Goal: Task Accomplishment & Management: Complete application form

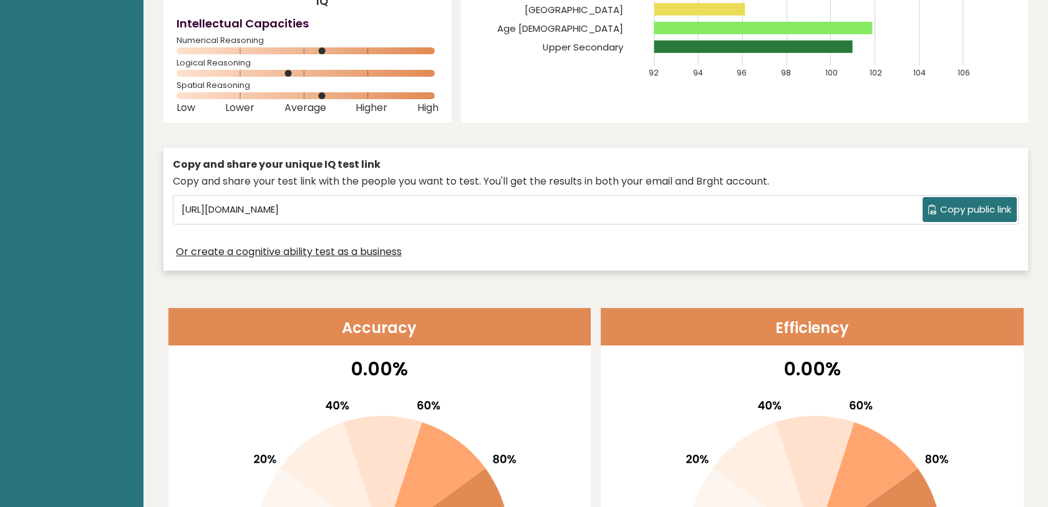
scroll to position [1, 0]
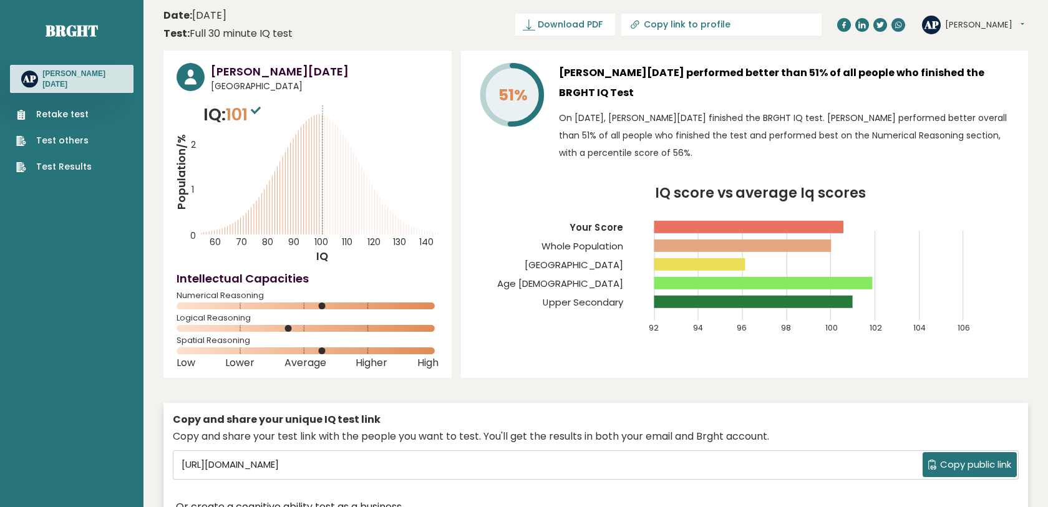
click at [944, 474] on button "Copy public link" at bounding box center [970, 464] width 94 height 25
click at [959, 461] on span "Copy public link" at bounding box center [975, 465] width 71 height 14
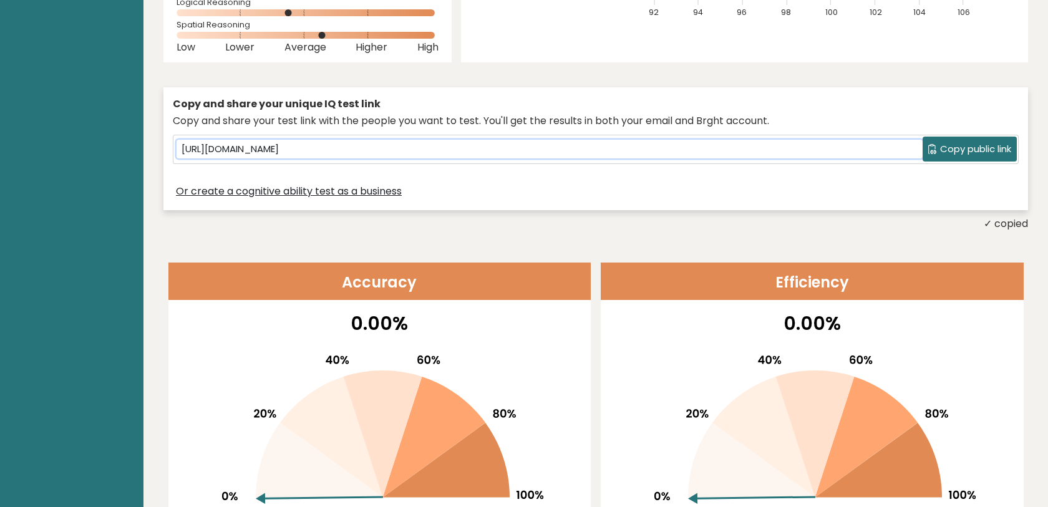
scroll to position [0, 0]
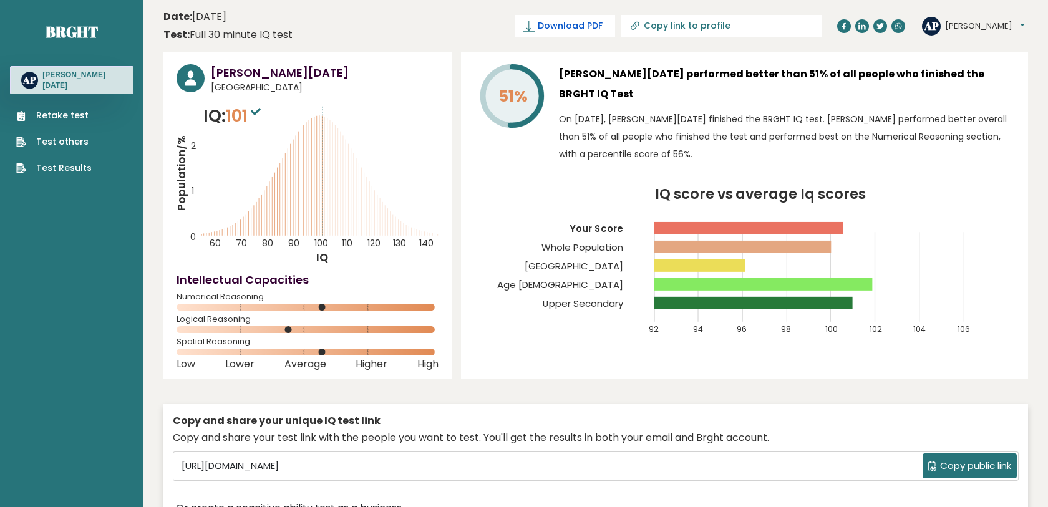
click at [603, 20] on span "Download PDF" at bounding box center [570, 25] width 65 height 13
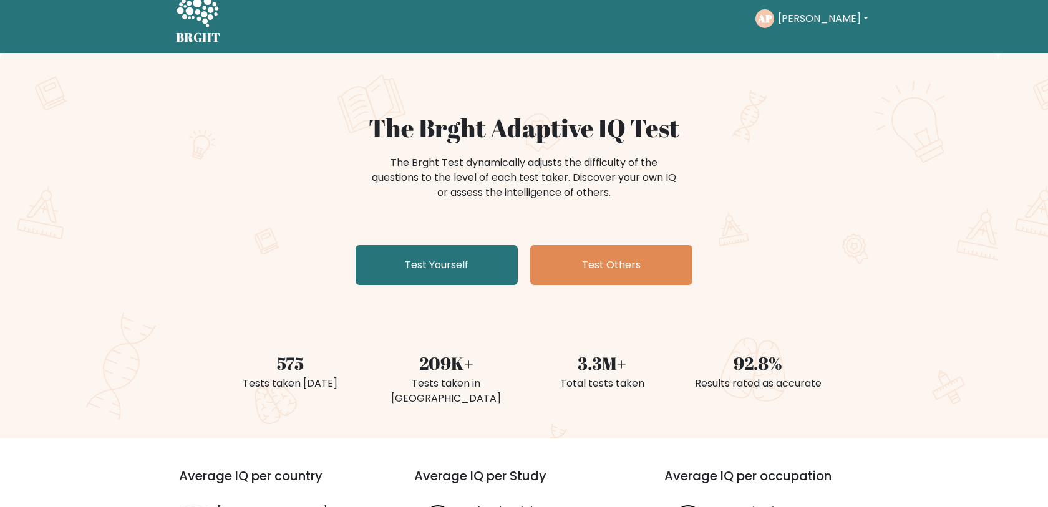
scroll to position [17, 0]
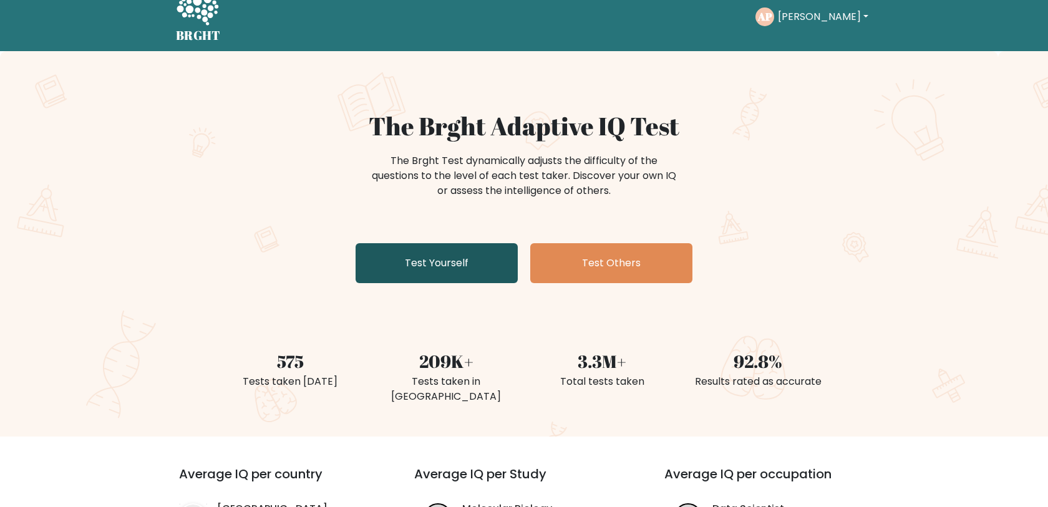
click at [427, 277] on link "Test Yourself" at bounding box center [437, 263] width 162 height 40
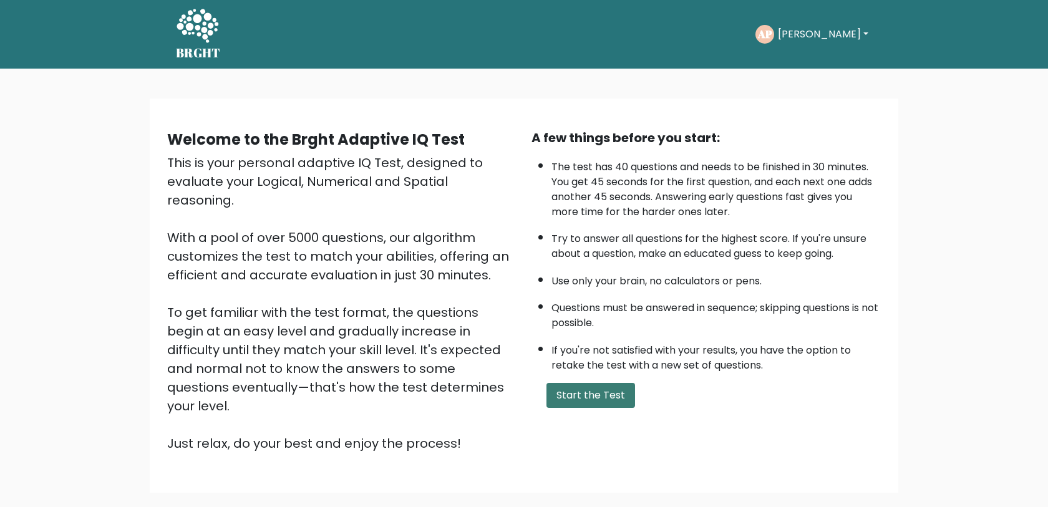
click at [554, 389] on button "Start the Test" at bounding box center [591, 395] width 89 height 25
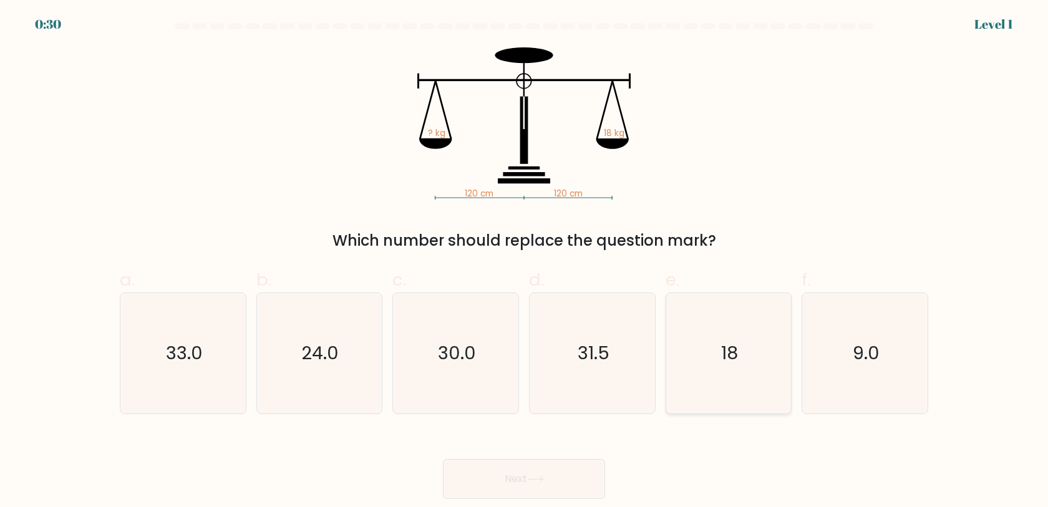
click at [722, 373] on icon "18" at bounding box center [728, 353] width 120 height 120
click at [525, 262] on input "e. 18" at bounding box center [524, 258] width 1 height 8
radio input "true"
click at [542, 477] on icon at bounding box center [535, 479] width 17 height 7
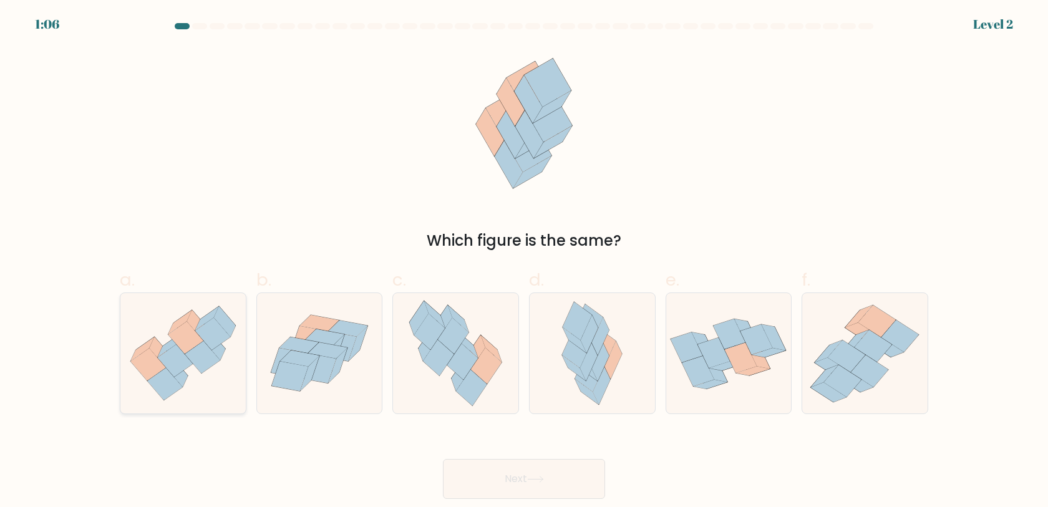
click at [193, 379] on icon at bounding box center [182, 354] width 125 height 108
click at [524, 262] on input "a." at bounding box center [524, 258] width 1 height 8
radio input "true"
click at [523, 484] on button "Next" at bounding box center [524, 479] width 162 height 40
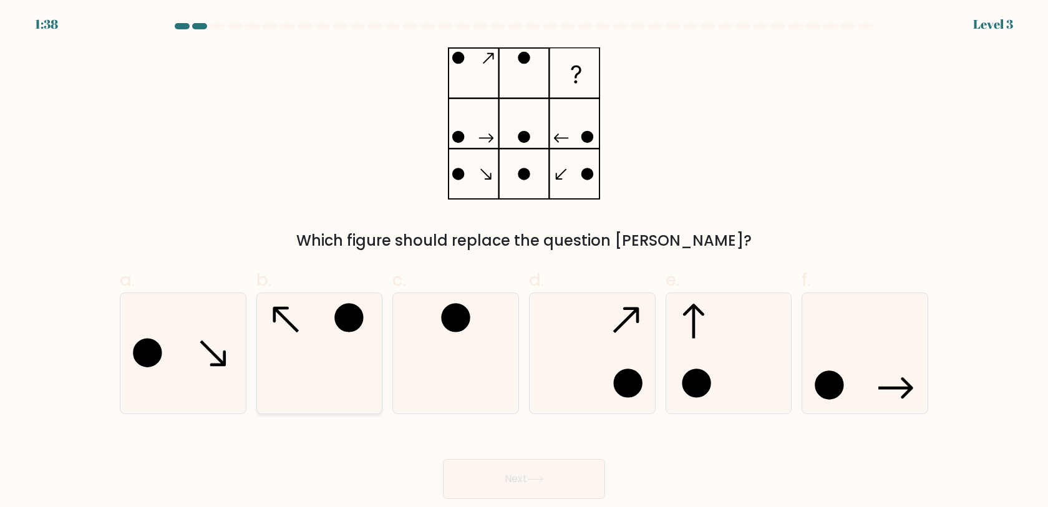
click at [359, 404] on icon at bounding box center [319, 353] width 120 height 120
click at [524, 262] on input "b." at bounding box center [524, 258] width 1 height 8
radio input "true"
click at [494, 475] on button "Next" at bounding box center [524, 479] width 162 height 40
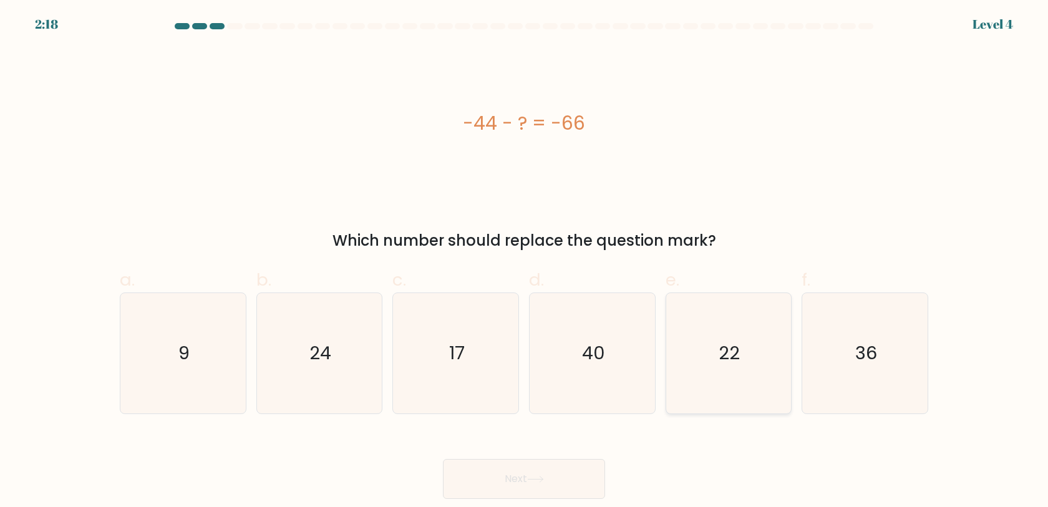
click at [739, 380] on icon "22" at bounding box center [728, 353] width 120 height 120
click at [525, 262] on input "e. 22" at bounding box center [524, 258] width 1 height 8
radio input "true"
click at [506, 472] on button "Next" at bounding box center [524, 479] width 162 height 40
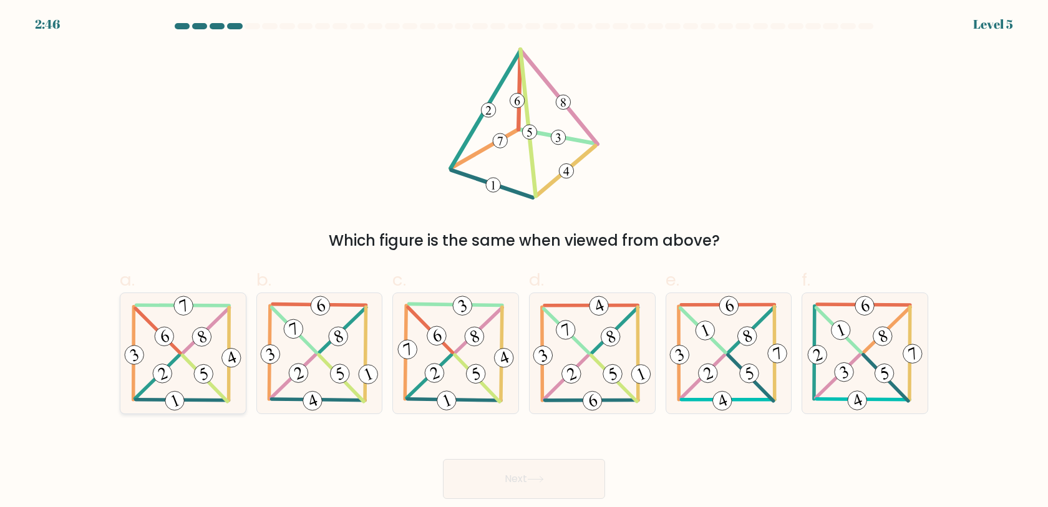
click at [197, 381] on 220 at bounding box center [204, 374] width 24 height 24
click at [524, 262] on input "a." at bounding box center [524, 258] width 1 height 8
radio input "true"
click at [511, 479] on button "Next" at bounding box center [524, 479] width 162 height 40
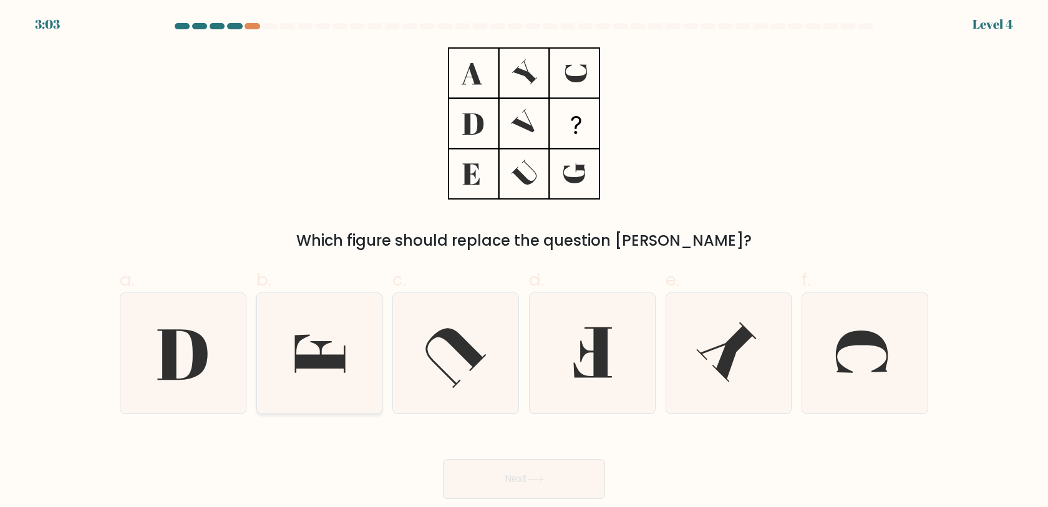
click at [311, 361] on icon at bounding box center [320, 354] width 51 height 38
click at [524, 262] on input "b." at bounding box center [524, 258] width 1 height 8
radio input "true"
click at [516, 466] on button "Next" at bounding box center [524, 479] width 162 height 40
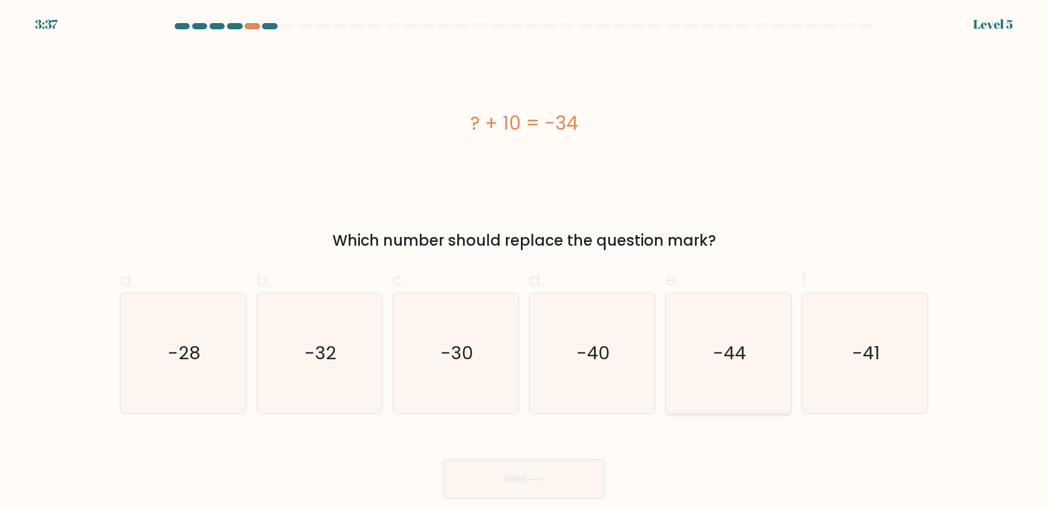
click at [705, 389] on icon "-44" at bounding box center [728, 353] width 120 height 120
click at [525, 262] on input "e. -44" at bounding box center [524, 258] width 1 height 8
radio input "true"
click at [491, 461] on button "Next" at bounding box center [524, 479] width 162 height 40
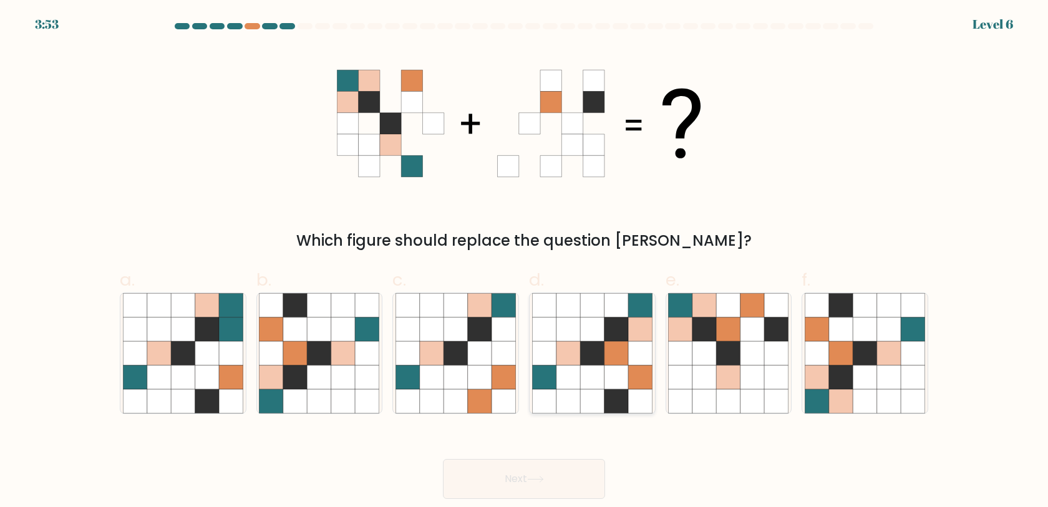
click at [549, 382] on icon at bounding box center [544, 378] width 24 height 24
click at [525, 262] on input "d." at bounding box center [524, 258] width 1 height 8
radio input "true"
click at [540, 473] on button "Next" at bounding box center [524, 479] width 162 height 40
click at [540, 483] on icon at bounding box center [535, 479] width 17 height 7
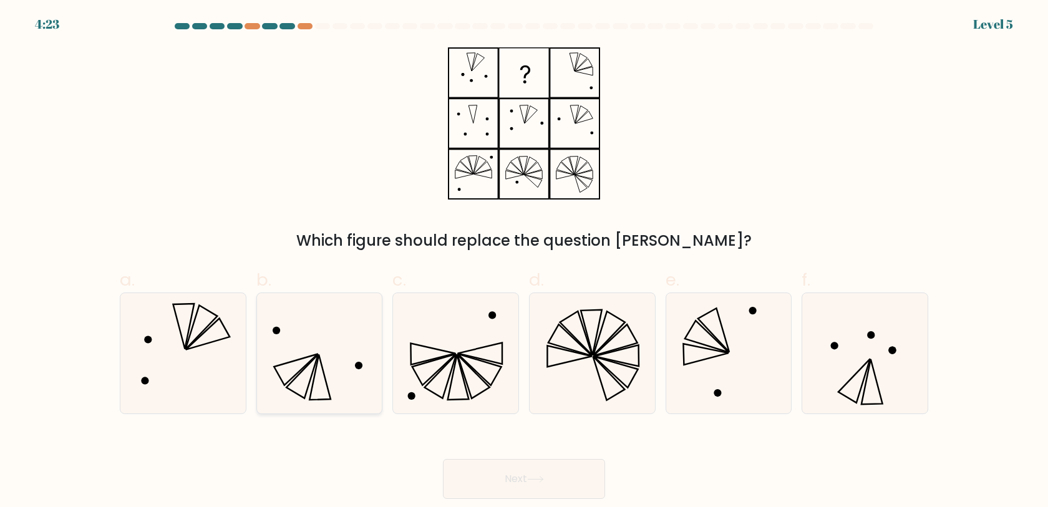
click at [319, 380] on icon at bounding box center [319, 353] width 120 height 120
click at [524, 262] on input "b." at bounding box center [524, 258] width 1 height 8
radio input "true"
click at [512, 475] on button "Next" at bounding box center [524, 479] width 162 height 40
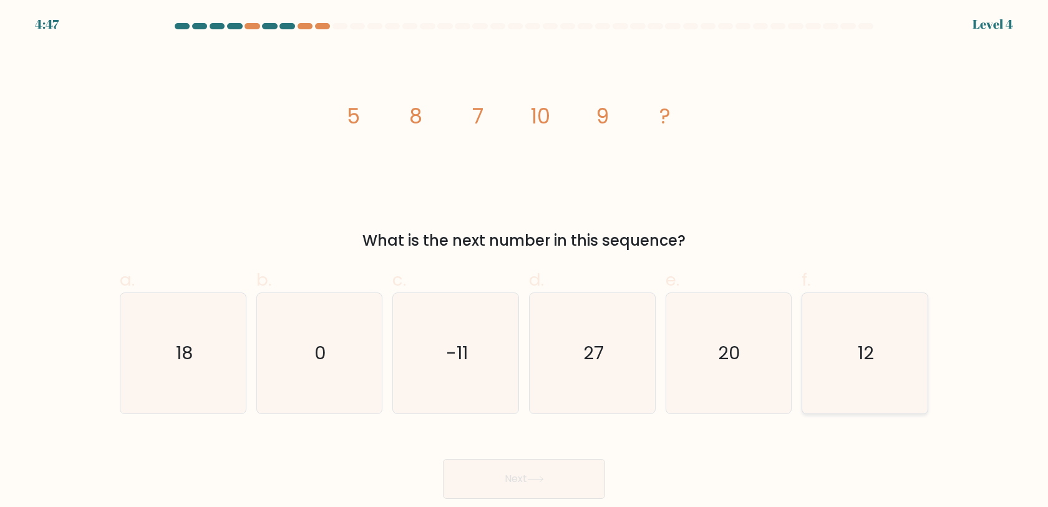
click at [847, 388] on icon "12" at bounding box center [865, 353] width 120 height 120
click at [525, 262] on input "f. 12" at bounding box center [524, 258] width 1 height 8
radio input "true"
click at [474, 466] on button "Next" at bounding box center [524, 479] width 162 height 40
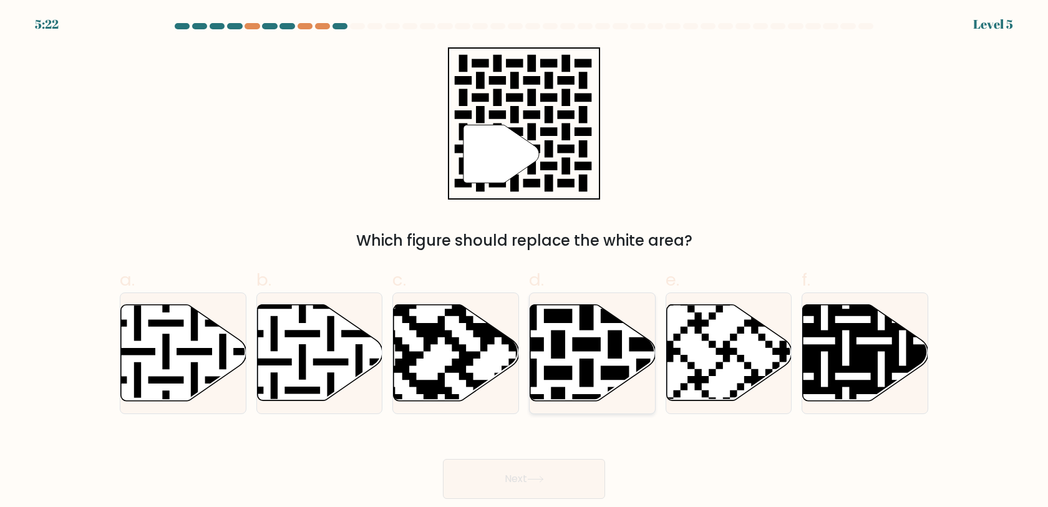
click at [588, 350] on icon at bounding box center [628, 301] width 227 height 227
click at [525, 262] on input "d." at bounding box center [524, 258] width 1 height 8
radio input "true"
click at [521, 469] on button "Next" at bounding box center [524, 479] width 162 height 40
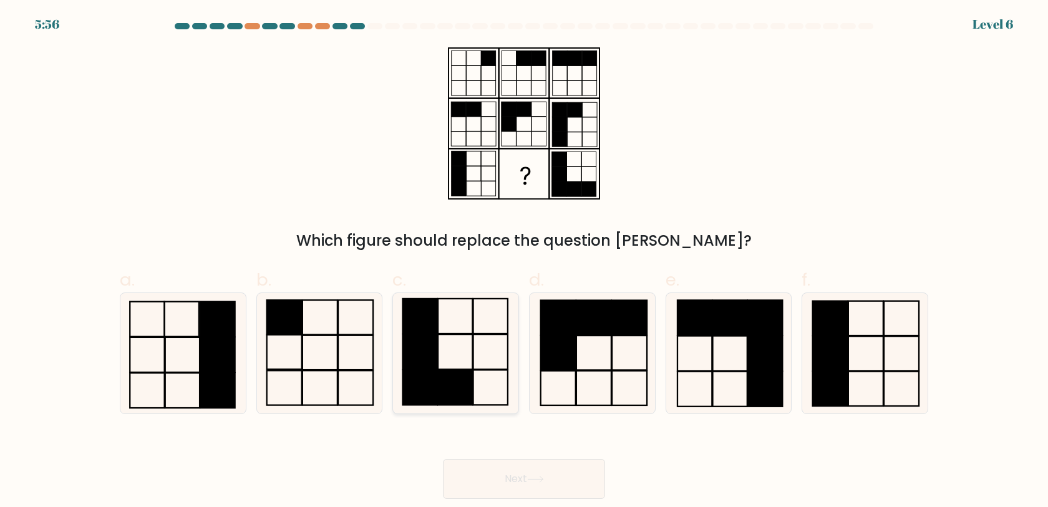
click at [441, 407] on icon at bounding box center [456, 353] width 120 height 120
click at [524, 262] on input "c." at bounding box center [524, 258] width 1 height 8
radio input "true"
click at [515, 495] on button "Next" at bounding box center [524, 479] width 162 height 40
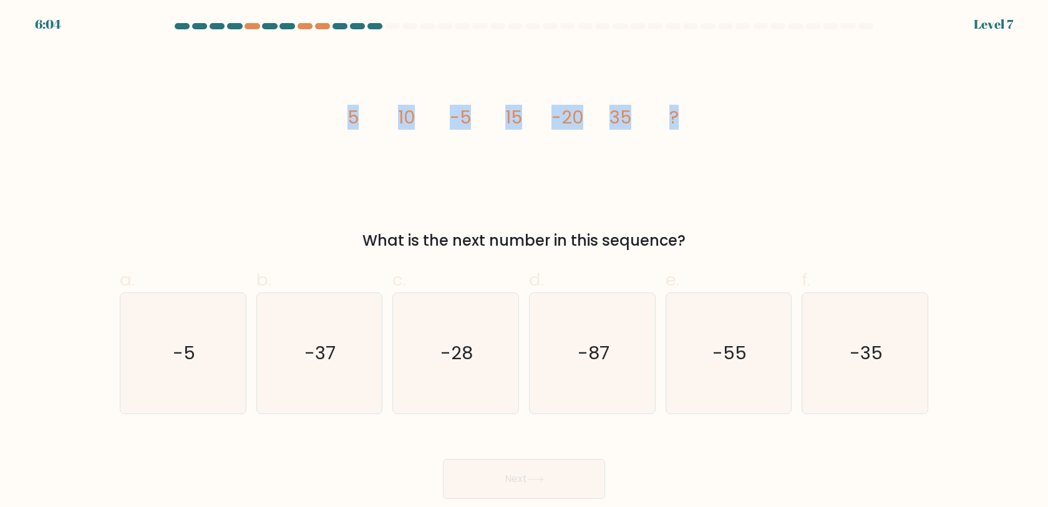
drag, startPoint x: 348, startPoint y: 120, endPoint x: 776, endPoint y: 117, distance: 428.1
click at [776, 117] on div "image/svg+xml 5 10 -5 15 -20 35 ? What is the next number in this sequence?" at bounding box center [524, 149] width 824 height 205
copy g "5 10 -5 15 -20 35 ?"
click at [729, 144] on div "image/svg+xml 5 10 -5 15 -20 35 ? What is the next number in this sequence?" at bounding box center [524, 149] width 824 height 205
click at [736, 387] on icon "-55" at bounding box center [728, 353] width 120 height 120
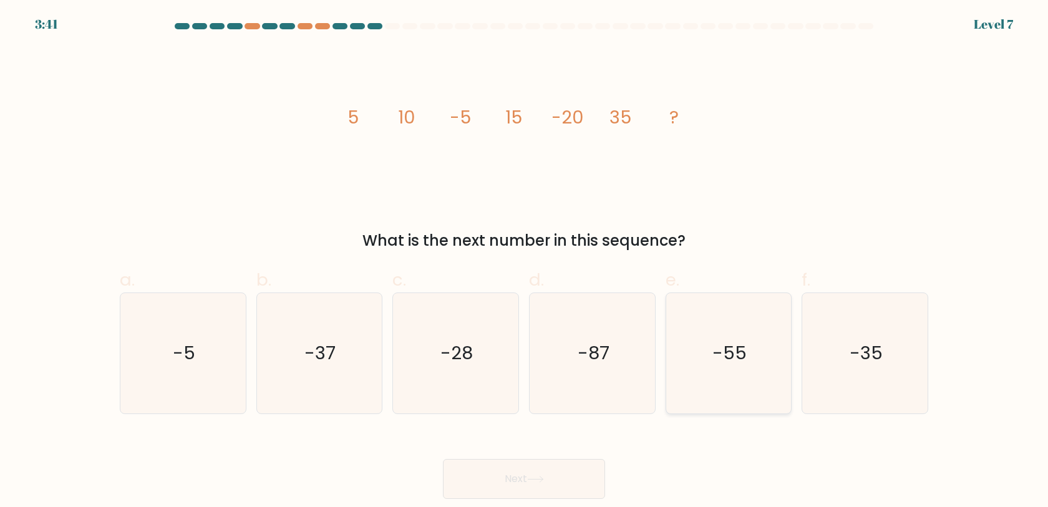
click at [525, 262] on input "e. -55" at bounding box center [524, 258] width 1 height 8
radio input "true"
click at [571, 464] on button "Next" at bounding box center [524, 479] width 162 height 40
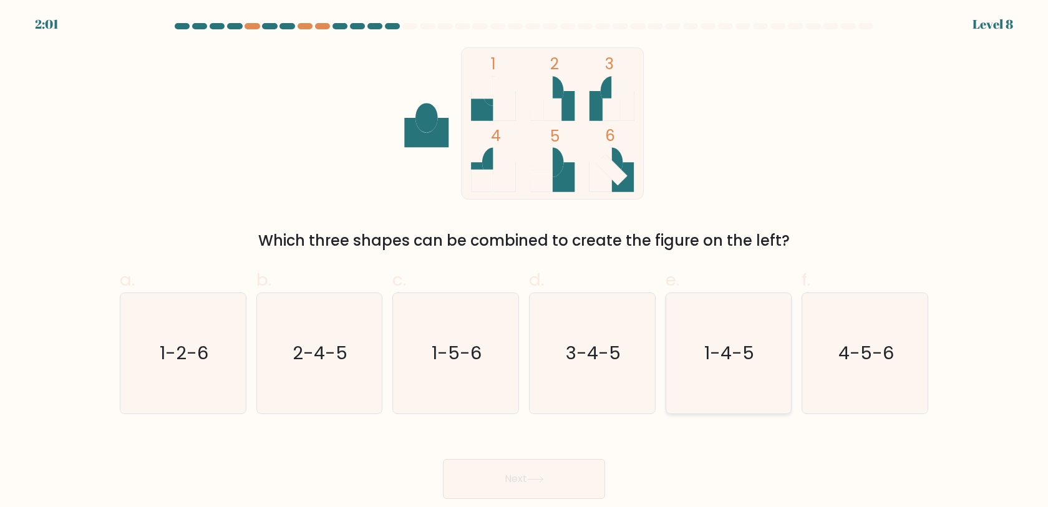
click at [749, 370] on icon "1-4-5" at bounding box center [728, 353] width 120 height 120
click at [525, 262] on input "e. 1-4-5" at bounding box center [524, 258] width 1 height 8
radio input "true"
click at [565, 470] on button "Next" at bounding box center [524, 479] width 162 height 40
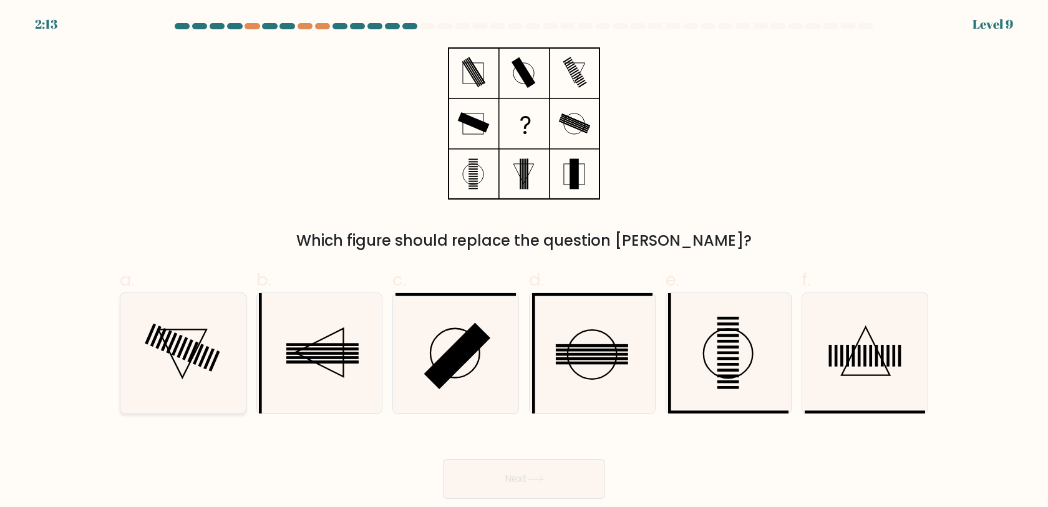
click at [180, 389] on icon at bounding box center [183, 353] width 120 height 120
click at [524, 262] on input "a." at bounding box center [524, 258] width 1 height 8
radio input "true"
click at [491, 487] on button "Next" at bounding box center [524, 479] width 162 height 40
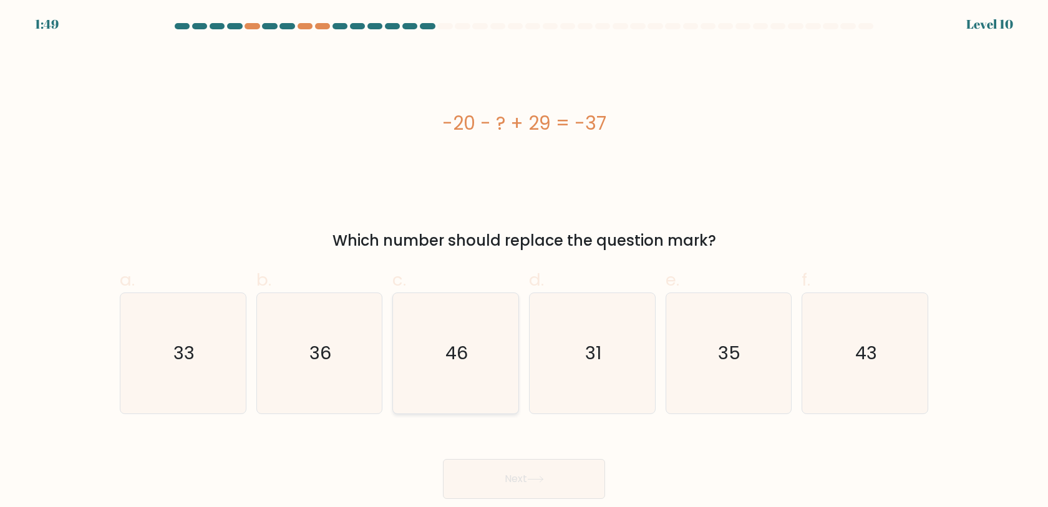
click at [447, 355] on text "46" at bounding box center [457, 353] width 22 height 25
click at [524, 262] on input "c. 46" at bounding box center [524, 258] width 1 height 8
radio input "true"
click at [507, 487] on button "Next" at bounding box center [524, 479] width 162 height 40
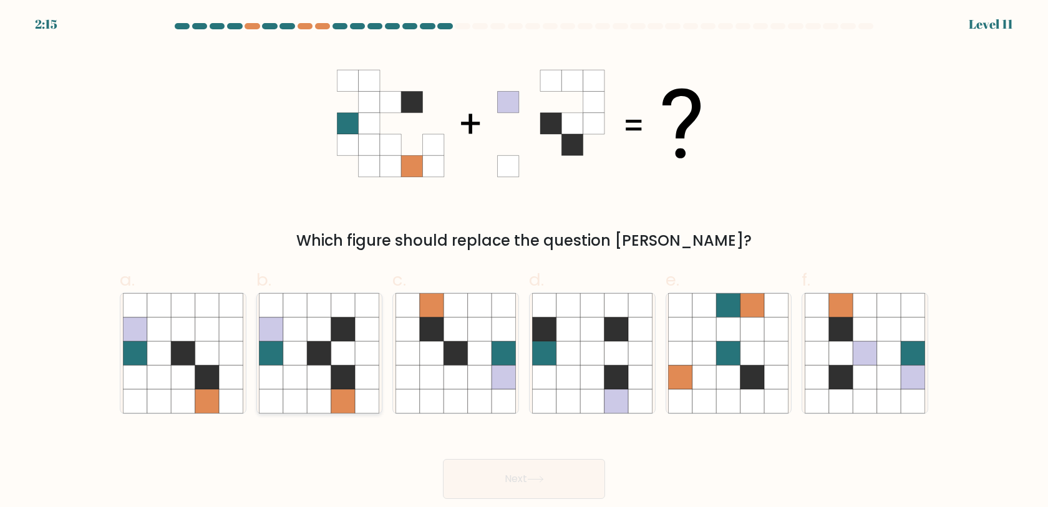
click at [306, 343] on icon at bounding box center [295, 353] width 24 height 24
click at [524, 262] on input "b." at bounding box center [524, 258] width 1 height 8
radio input "true"
click at [500, 479] on button "Next" at bounding box center [524, 479] width 162 height 40
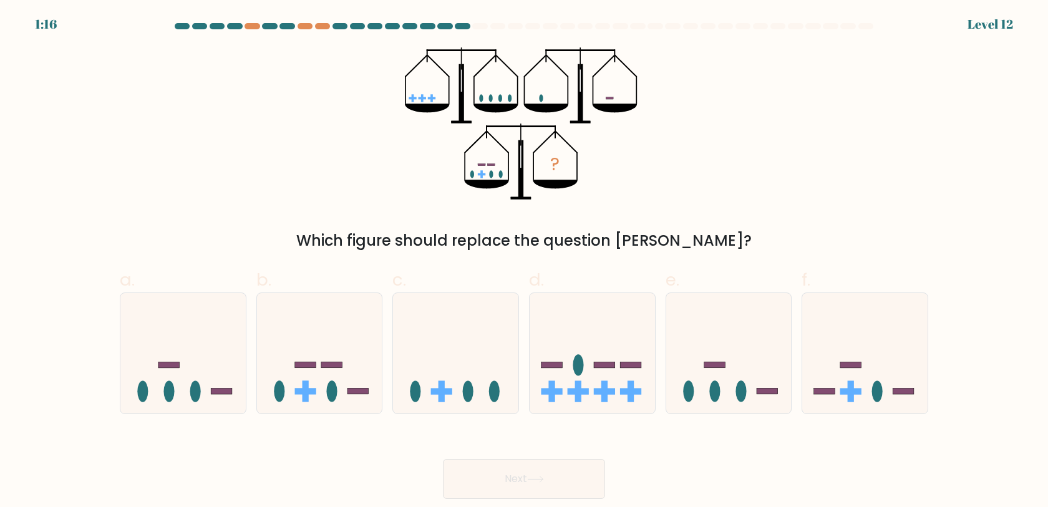
click at [776, 109] on div "? Which figure should replace the question mark?" at bounding box center [524, 149] width 824 height 205
click at [586, 354] on icon at bounding box center [592, 354] width 125 height 104
click at [525, 262] on input "d." at bounding box center [524, 258] width 1 height 8
radio input "true"
click at [529, 490] on button "Next" at bounding box center [524, 479] width 162 height 40
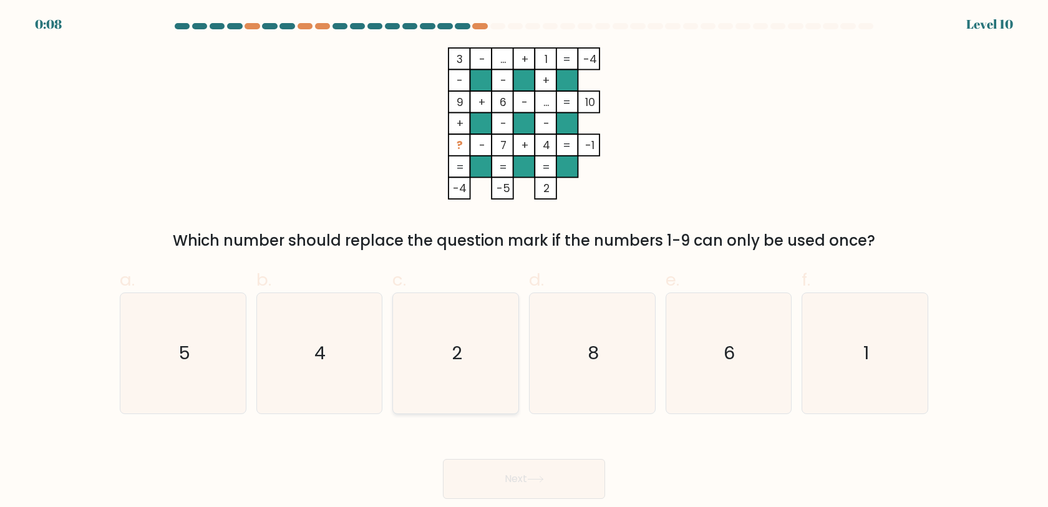
click at [424, 398] on icon "2" at bounding box center [456, 353] width 120 height 120
click at [524, 262] on input "c. 2" at bounding box center [524, 258] width 1 height 8
radio input "true"
click at [483, 465] on button "Next" at bounding box center [524, 479] width 162 height 40
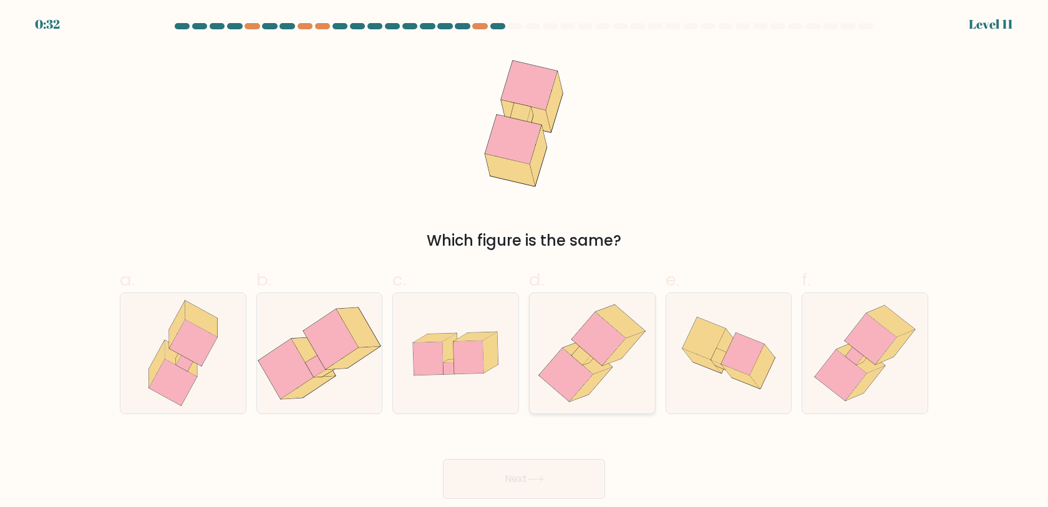
click at [583, 373] on icon at bounding box center [566, 376] width 54 height 54
click at [525, 262] on input "d." at bounding box center [524, 258] width 1 height 8
radio input "true"
click at [530, 472] on button "Next" at bounding box center [524, 479] width 162 height 40
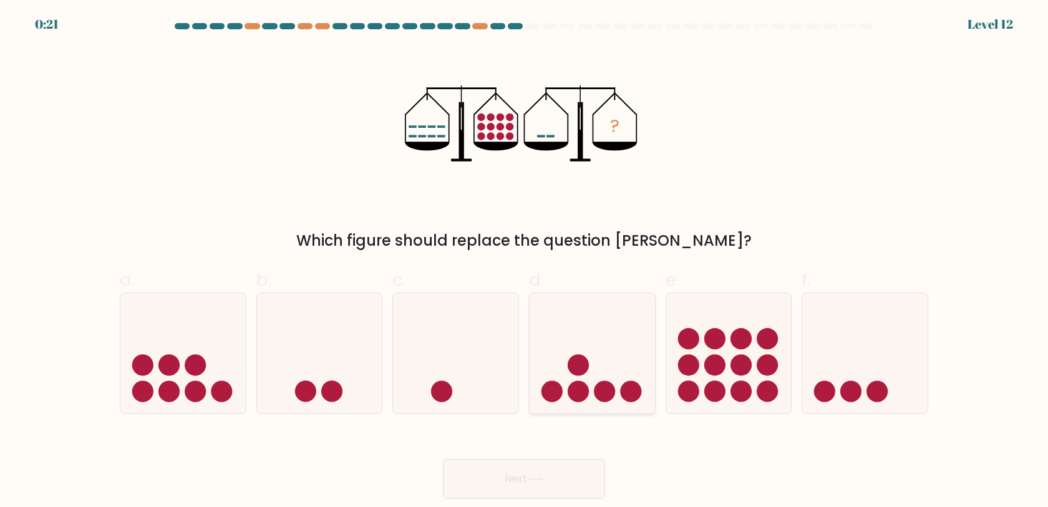
click at [580, 362] on circle at bounding box center [578, 364] width 21 height 21
click at [525, 262] on input "d." at bounding box center [524, 258] width 1 height 8
radio input "true"
click at [502, 485] on button "Next" at bounding box center [524, 479] width 162 height 40
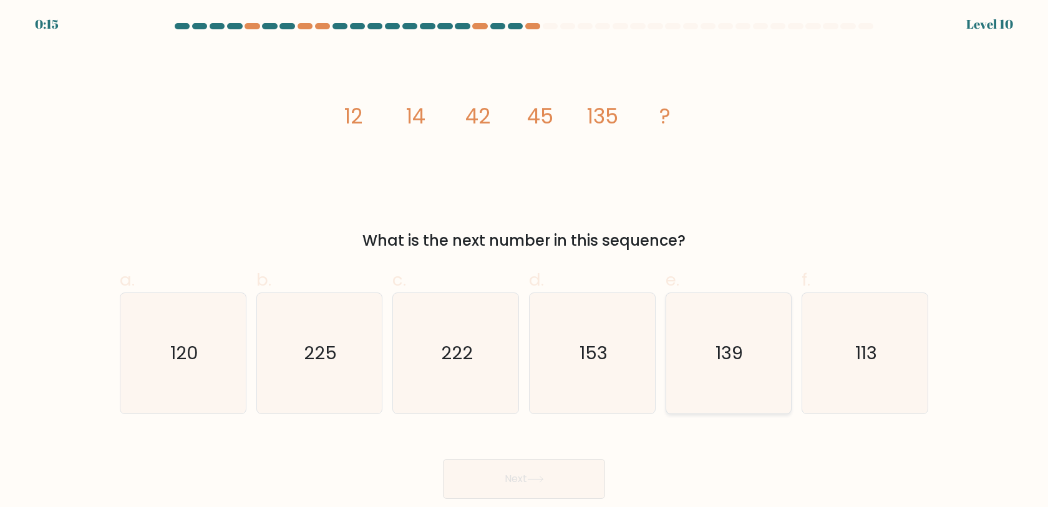
click at [759, 399] on icon "139" at bounding box center [728, 353] width 120 height 120
click at [525, 262] on input "e. 139" at bounding box center [524, 258] width 1 height 8
radio input "true"
click at [580, 477] on button "Next" at bounding box center [524, 479] width 162 height 40
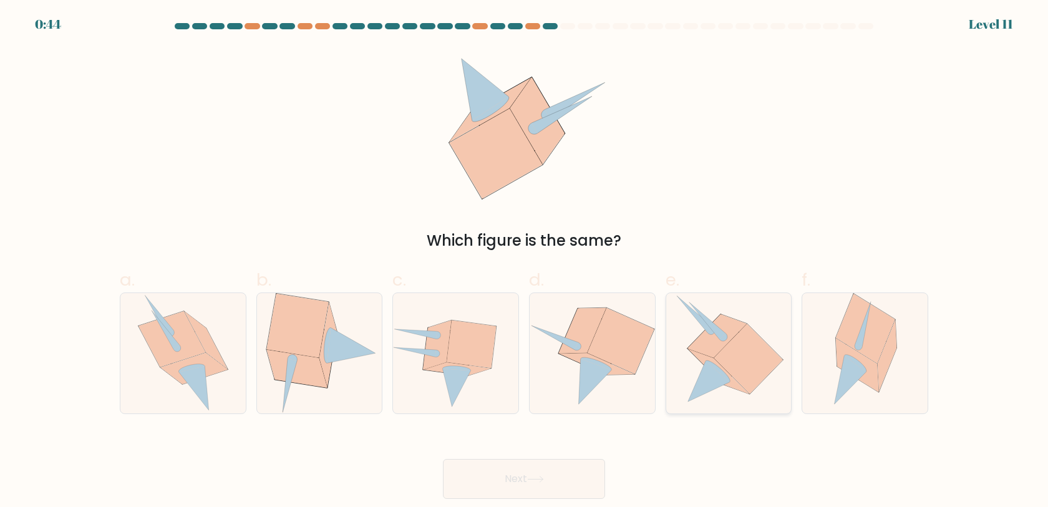
click at [725, 348] on icon at bounding box center [748, 359] width 69 height 70
click at [525, 262] on input "e." at bounding box center [524, 258] width 1 height 8
radio input "true"
click at [530, 469] on button "Next" at bounding box center [524, 479] width 162 height 40
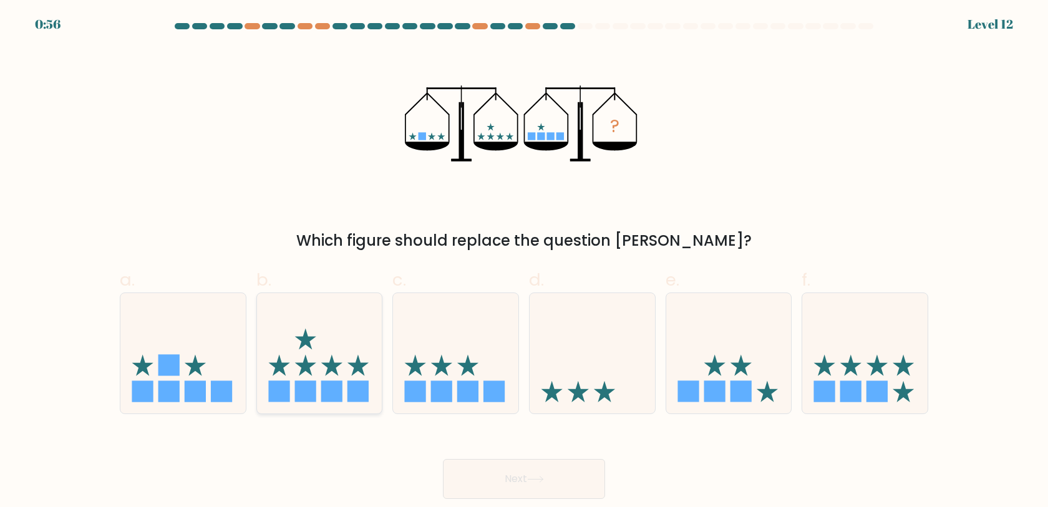
click at [340, 371] on icon at bounding box center [319, 354] width 125 height 104
click at [524, 262] on input "b." at bounding box center [524, 258] width 1 height 8
radio input "true"
click at [551, 482] on button "Next" at bounding box center [524, 479] width 162 height 40
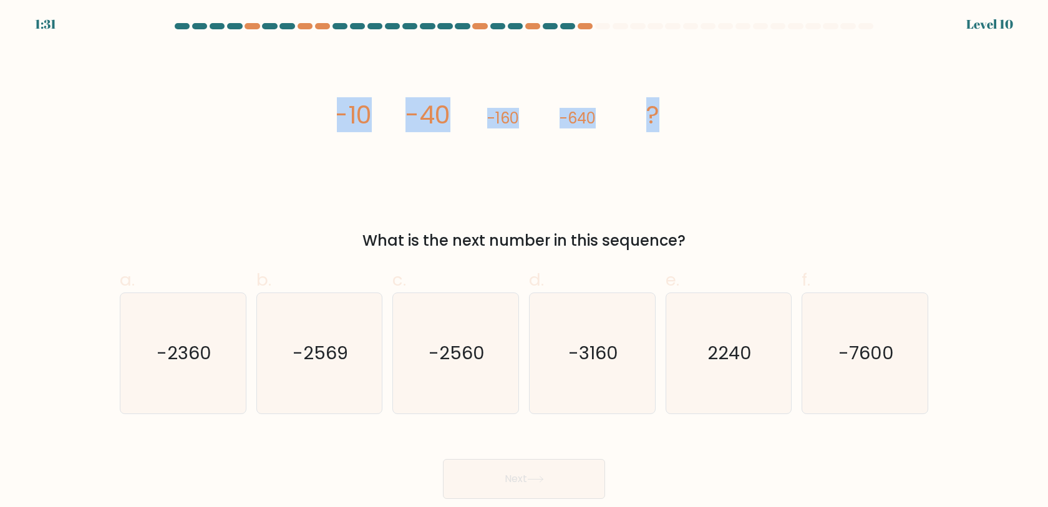
drag, startPoint x: 328, startPoint y: 114, endPoint x: 771, endPoint y: 109, distance: 443.1
click at [771, 109] on div "image/svg+xml -10 -40 -160 -640 ? What is the next number in this sequence?" at bounding box center [524, 149] width 824 height 205
copy g "-10 -40 -160 -640 ?"
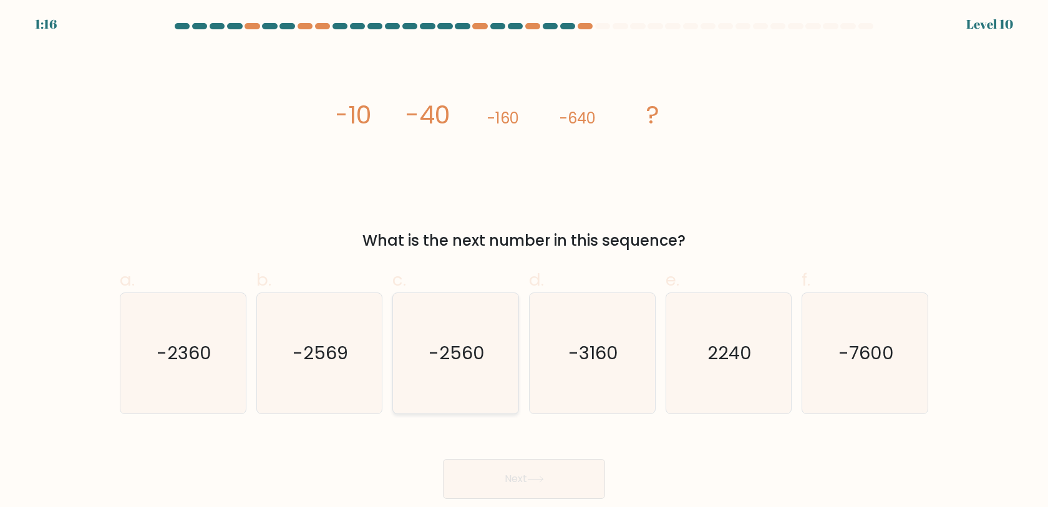
click at [484, 339] on icon "-2560" at bounding box center [456, 353] width 120 height 120
click at [524, 262] on input "c. -2560" at bounding box center [524, 258] width 1 height 8
radio input "true"
click at [504, 456] on div "Next" at bounding box center [524, 464] width 824 height 70
click at [506, 482] on button "Next" at bounding box center [524, 479] width 162 height 40
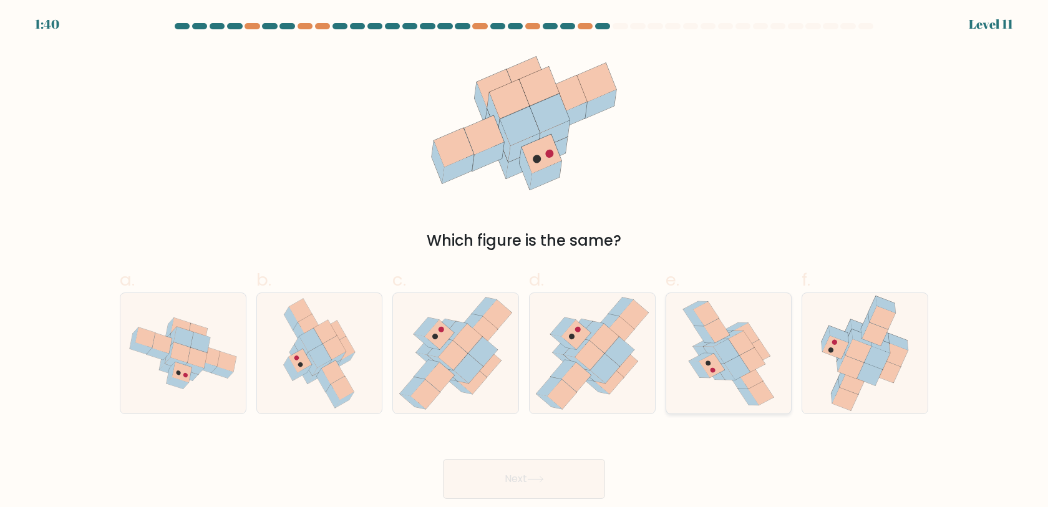
click at [705, 374] on icon at bounding box center [699, 369] width 21 height 17
click at [525, 262] on input "e." at bounding box center [524, 258] width 1 height 8
radio input "true"
click at [550, 478] on button "Next" at bounding box center [524, 479] width 162 height 40
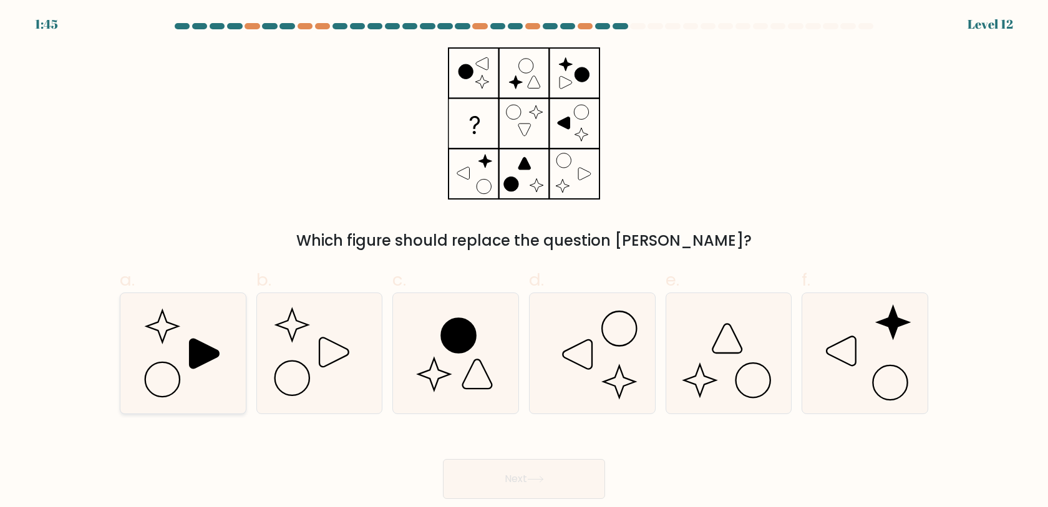
click at [183, 395] on icon at bounding box center [183, 353] width 120 height 120
click at [524, 262] on input "a." at bounding box center [524, 258] width 1 height 8
radio input "true"
click at [503, 477] on button "Next" at bounding box center [524, 479] width 162 height 40
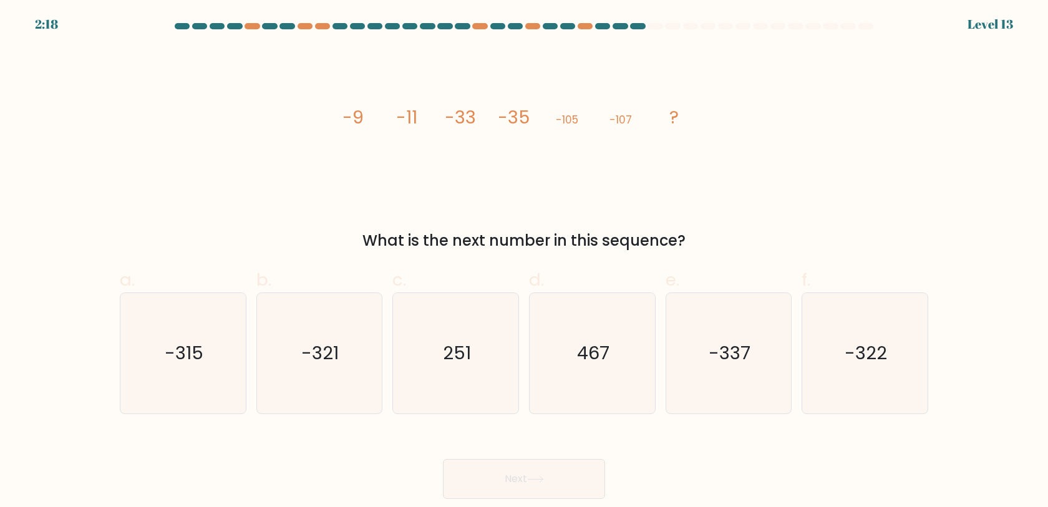
click at [431, 119] on icon "image/svg+xml -9 -11 -33 -35 -105 -107 ?" at bounding box center [524, 123] width 374 height 152
copy g "-33"
click at [389, 99] on icon "image/svg+xml -9 -11 -33 -35 -105 -107 ?" at bounding box center [524, 123] width 374 height 152
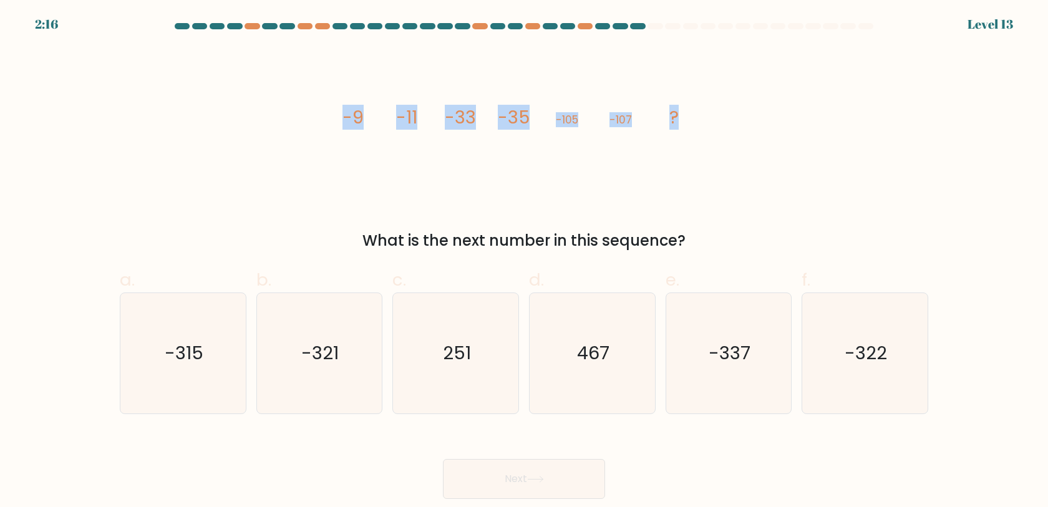
drag, startPoint x: 338, startPoint y: 121, endPoint x: 713, endPoint y: 127, distance: 374.4
click at [713, 127] on div "image/svg+xml -9 -11 -33 -35 -105 -107 ? What is the next number in this sequen…" at bounding box center [524, 149] width 824 height 205
copy g "-9 -11 -33 -35 -105 -107 ?"
click at [331, 336] on icon "-321" at bounding box center [319, 353] width 120 height 120
click at [524, 262] on input "b. -321" at bounding box center [524, 258] width 1 height 8
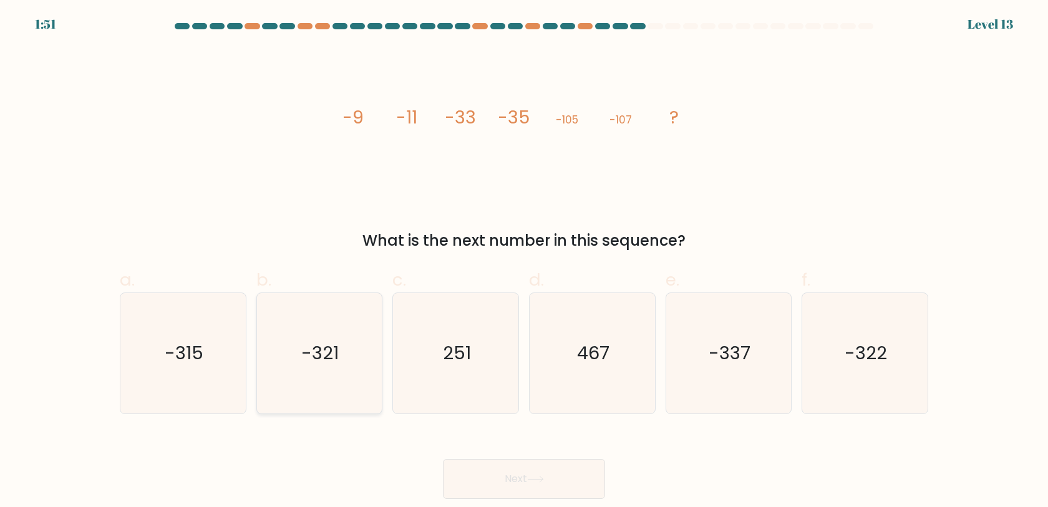
radio input "true"
click at [550, 481] on button "Next" at bounding box center [524, 479] width 162 height 40
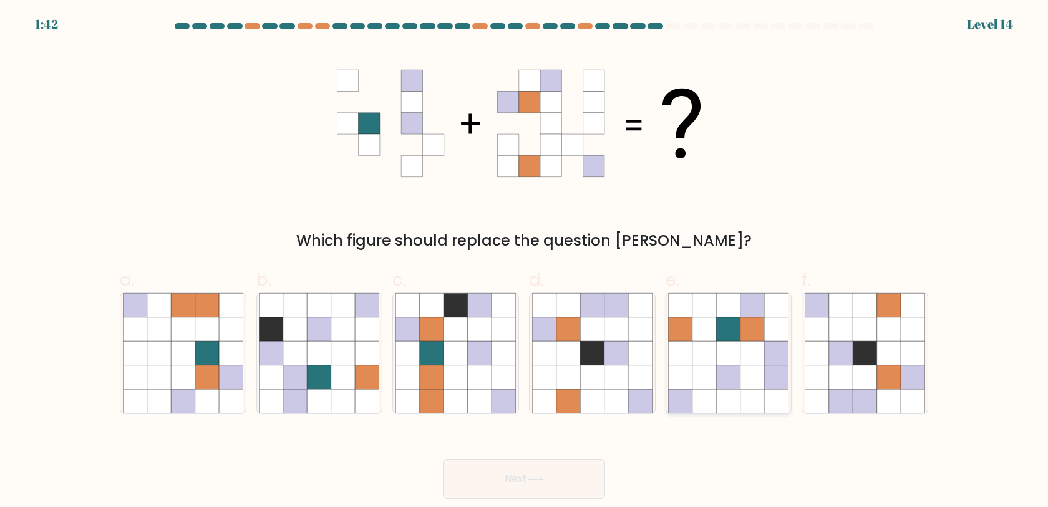
click at [728, 382] on icon at bounding box center [729, 378] width 24 height 24
click at [525, 262] on input "e." at bounding box center [524, 258] width 1 height 8
radio input "true"
click at [473, 465] on button "Next" at bounding box center [524, 479] width 162 height 40
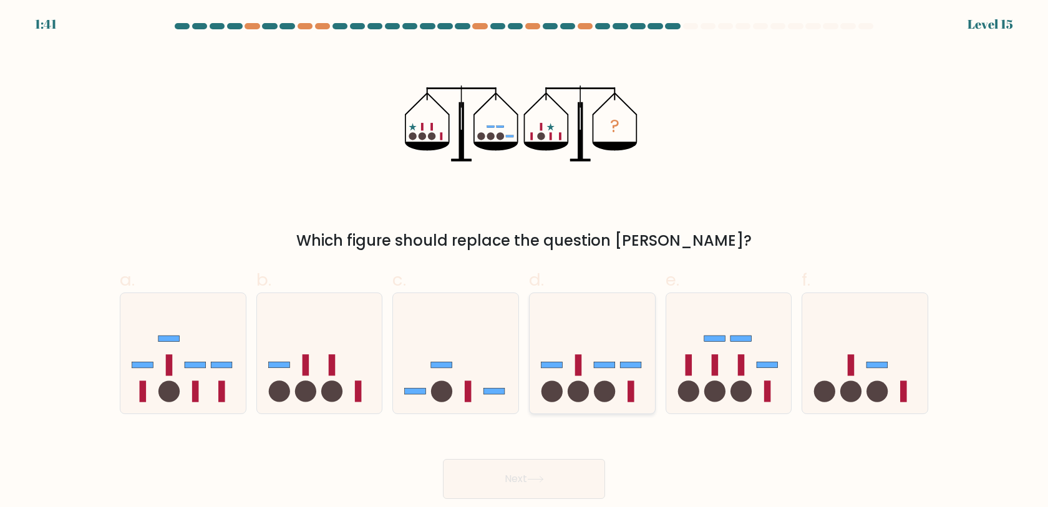
click at [607, 383] on circle at bounding box center [604, 391] width 21 height 21
click at [525, 262] on input "d." at bounding box center [524, 258] width 1 height 8
radio input "true"
click at [540, 475] on button "Next" at bounding box center [524, 479] width 162 height 40
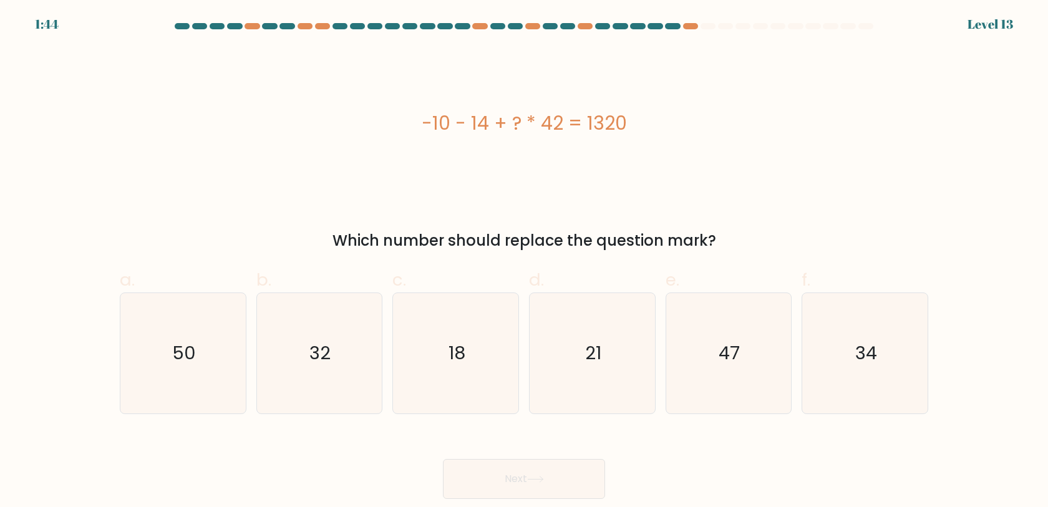
drag, startPoint x: 409, startPoint y: 114, endPoint x: 716, endPoint y: 113, distance: 307.0
click at [716, 113] on div "-10 - 14 + ? * 42 = 1320" at bounding box center [524, 123] width 809 height 28
click at [615, 119] on div "-10 - 14 + ? * 42 = 1320" at bounding box center [524, 123] width 809 height 28
click at [484, 119] on div "-10 - 14 + ? * 42 = 1320" at bounding box center [524, 123] width 809 height 28
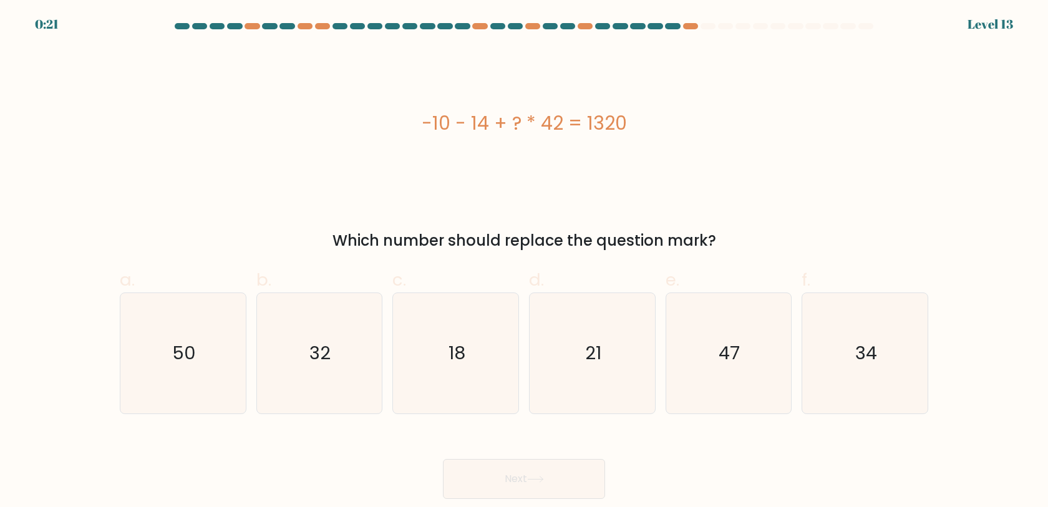
click at [420, 122] on div "-10 - 14 + ? * 42 = 1320" at bounding box center [524, 123] width 809 height 28
drag, startPoint x: 422, startPoint y: 123, endPoint x: 699, endPoint y: 124, distance: 277.1
click at [699, 124] on div "-10 - 14 + ? * 42 = 1320" at bounding box center [524, 123] width 809 height 28
copy div "-10 - 14 + ? * 42 = 1320"
click at [305, 355] on icon "32" at bounding box center [319, 353] width 120 height 120
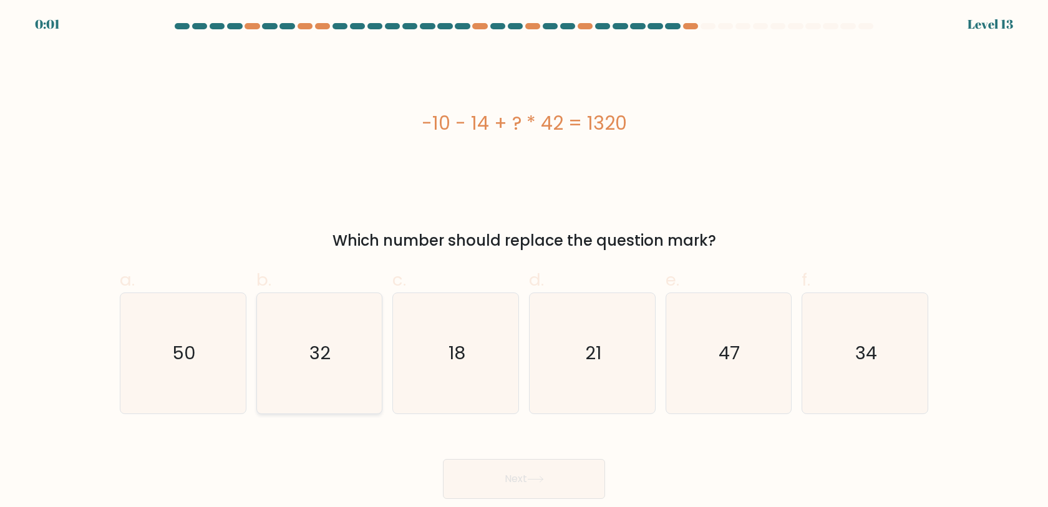
click at [524, 262] on input "b. 32" at bounding box center [524, 258] width 1 height 8
radio input "true"
click at [483, 468] on button "Next" at bounding box center [524, 479] width 162 height 40
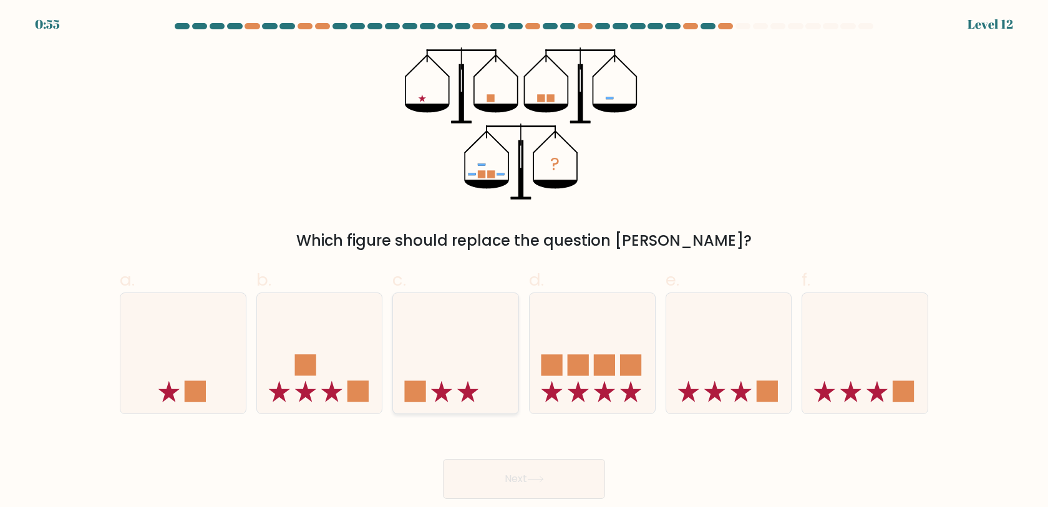
click at [478, 413] on div at bounding box center [455, 354] width 127 height 122
click at [524, 262] on input "c." at bounding box center [524, 258] width 1 height 8
radio input "true"
click at [527, 475] on button "Next" at bounding box center [524, 479] width 162 height 40
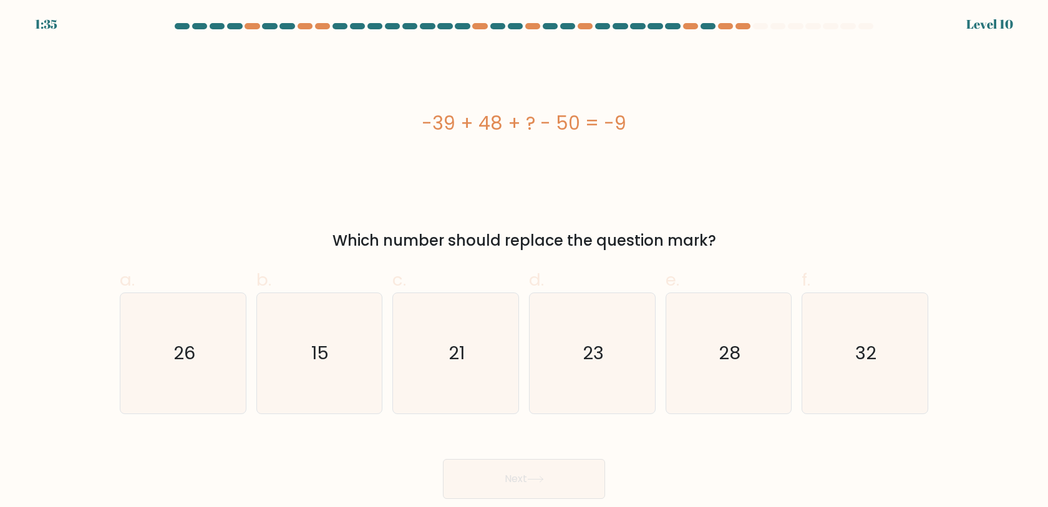
drag, startPoint x: 425, startPoint y: 127, endPoint x: 824, endPoint y: 99, distance: 400.3
click at [824, 99] on div "-39 + 48 + ? - 50 = -9" at bounding box center [524, 123] width 809 height 152
drag, startPoint x: 431, startPoint y: 114, endPoint x: 639, endPoint y: 114, distance: 208.4
click at [639, 114] on div "-39 + 48 + ? - 50 = -9" at bounding box center [524, 123] width 809 height 28
copy div "39 + 48 + ? - 50 = -9"
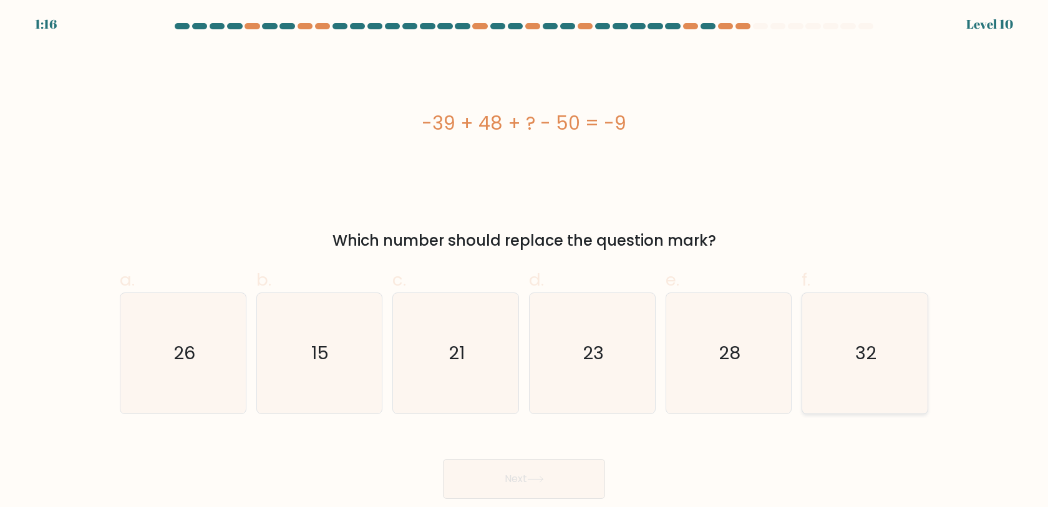
click at [876, 346] on text "32" at bounding box center [866, 353] width 21 height 25
click at [525, 262] on input "f. 32" at bounding box center [524, 258] width 1 height 8
radio input "true"
click at [543, 477] on icon at bounding box center [535, 480] width 15 height 6
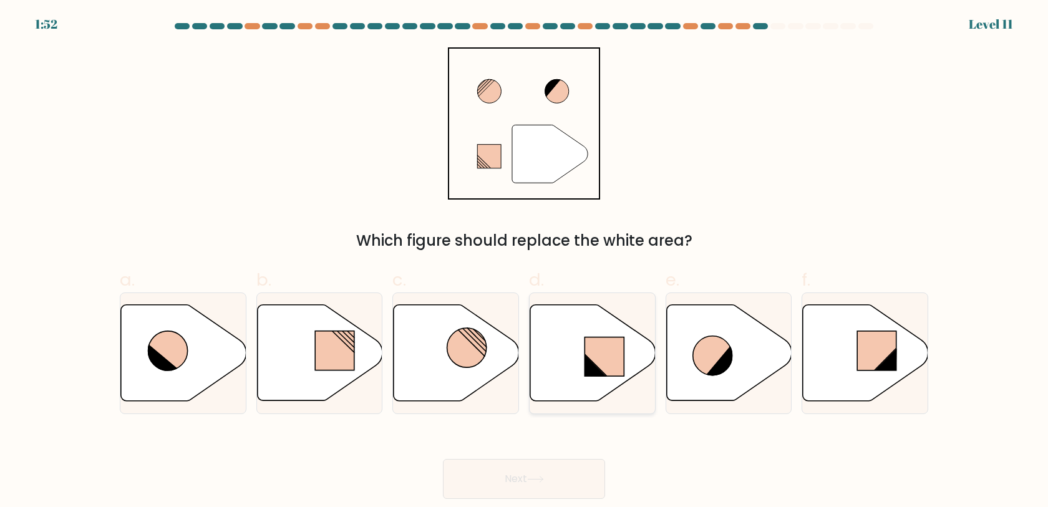
click at [567, 351] on icon at bounding box center [592, 353] width 125 height 96
click at [525, 262] on input "d." at bounding box center [524, 258] width 1 height 8
radio input "true"
click at [525, 492] on button "Next" at bounding box center [524, 479] width 162 height 40
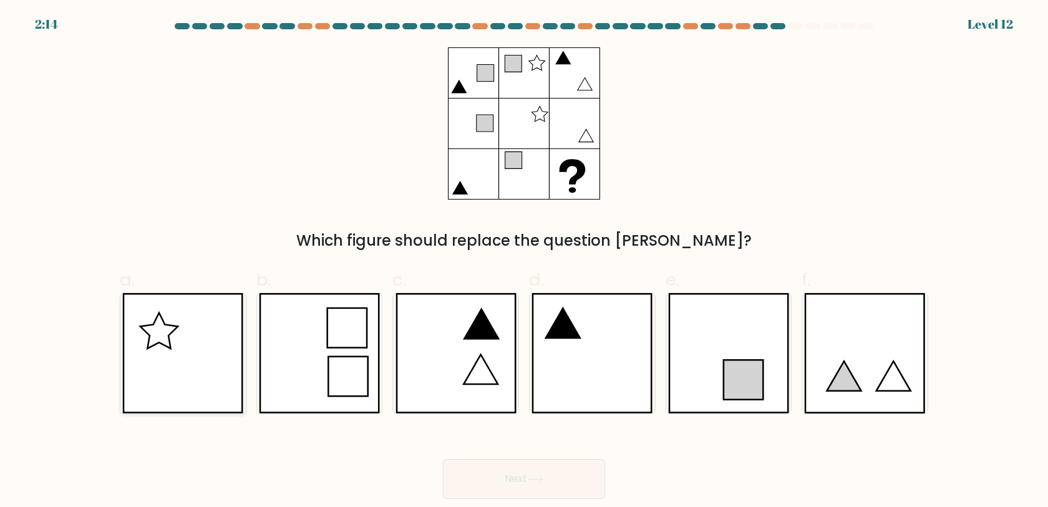
click at [208, 314] on icon at bounding box center [182, 353] width 121 height 120
click at [524, 262] on input "a." at bounding box center [524, 258] width 1 height 8
radio input "true"
click at [490, 469] on button "Next" at bounding box center [524, 479] width 162 height 40
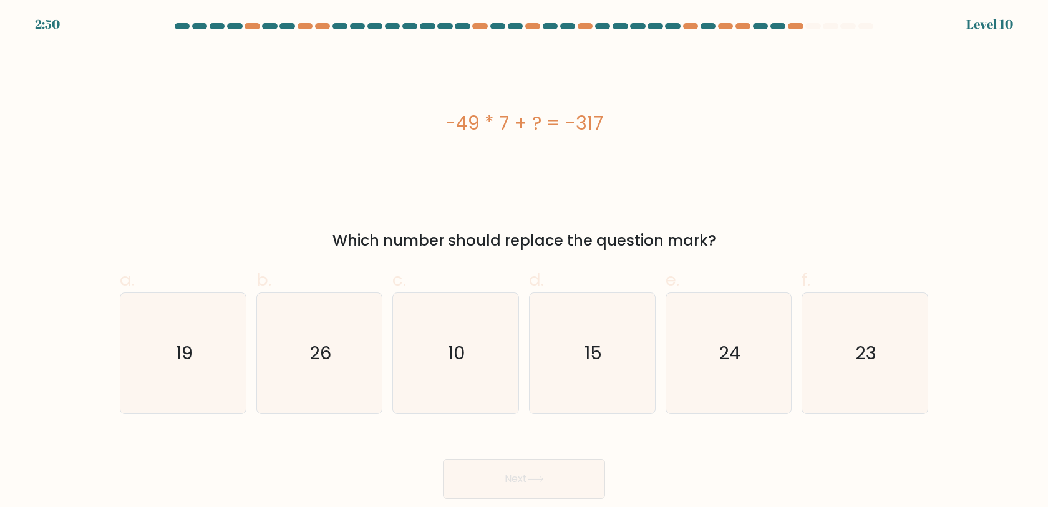
drag, startPoint x: 452, startPoint y: 127, endPoint x: 660, endPoint y: 121, distance: 207.9
click at [660, 121] on div "-49 * 7 + ? = -317" at bounding box center [524, 123] width 809 height 28
copy div "-49 * 7 + ? = -317"
click at [313, 374] on icon "26" at bounding box center [319, 353] width 120 height 120
click at [524, 262] on input "b. 26" at bounding box center [524, 258] width 1 height 8
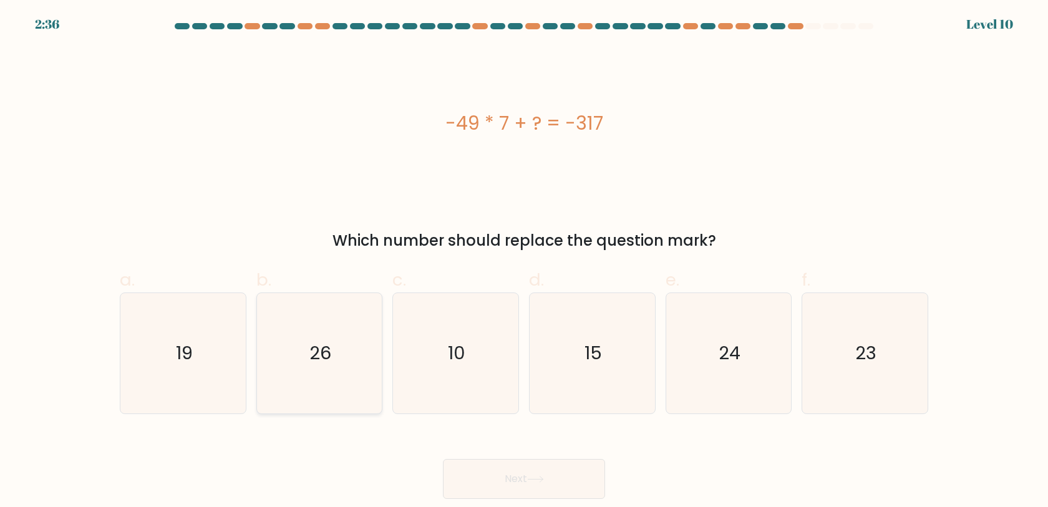
radio input "true"
click at [561, 477] on button "Next" at bounding box center [524, 479] width 162 height 40
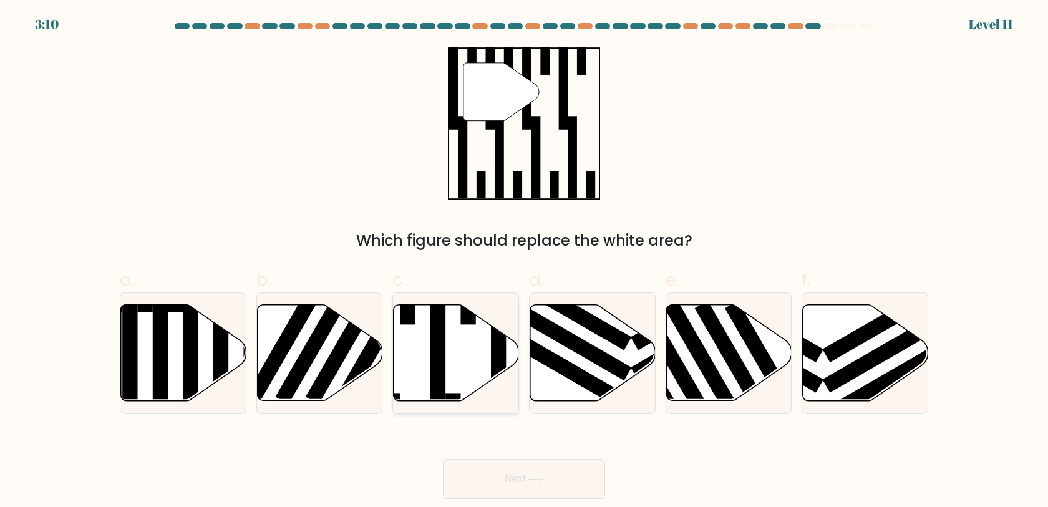
click at [467, 361] on icon at bounding box center [456, 353] width 125 height 96
click at [524, 262] on input "c." at bounding box center [524, 258] width 1 height 8
radio input "true"
click at [507, 480] on button "Next" at bounding box center [524, 479] width 162 height 40
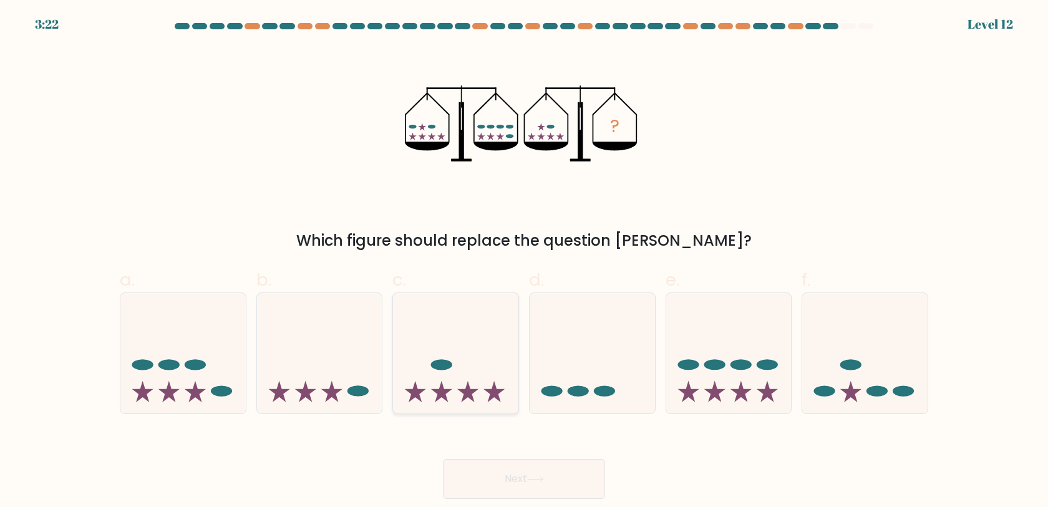
click at [477, 359] on icon at bounding box center [455, 354] width 125 height 104
click at [524, 262] on input "c." at bounding box center [524, 258] width 1 height 8
radio input "true"
click at [530, 474] on button "Next" at bounding box center [524, 479] width 162 height 40
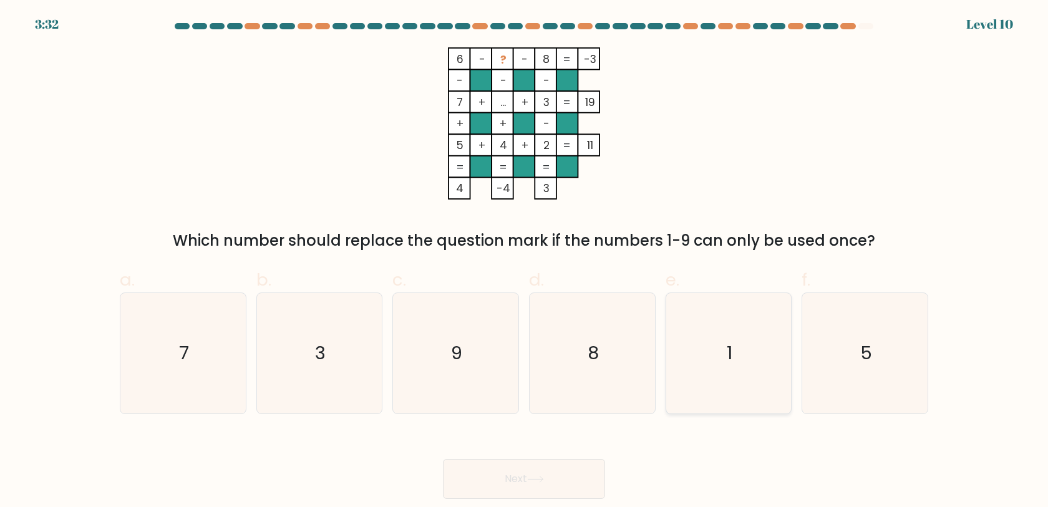
click at [718, 340] on icon "1" at bounding box center [728, 353] width 120 height 120
click at [525, 262] on input "e. 1" at bounding box center [524, 258] width 1 height 8
radio input "true"
click at [525, 467] on button "Next" at bounding box center [524, 479] width 162 height 40
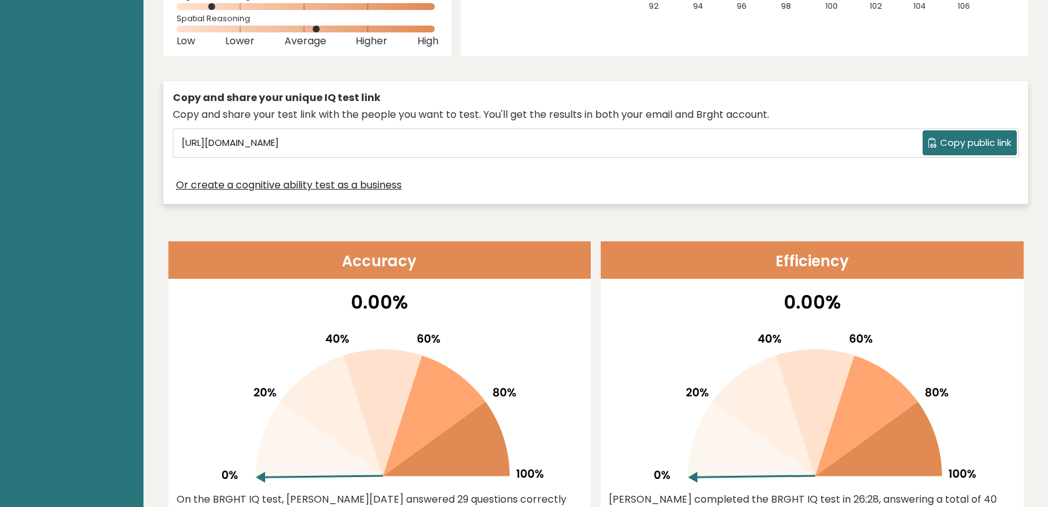
scroll to position [269, 0]
